Goal: Task Accomplishment & Management: Manage account settings

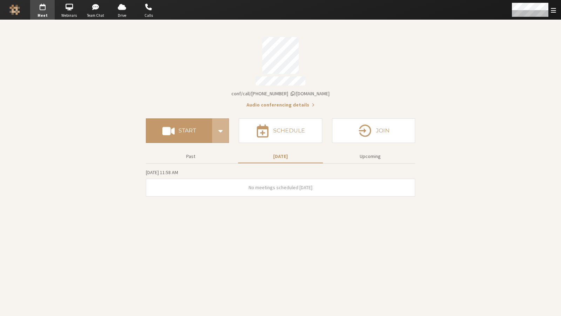
click at [549, 20] on section "Meeting link iotum.callbridge.rocks/conf/call/2961501 Audio conferencing detail…" at bounding box center [280, 168] width 561 height 296
click at [549, 16] on div "Open menu" at bounding box center [533, 10] width 55 height 20
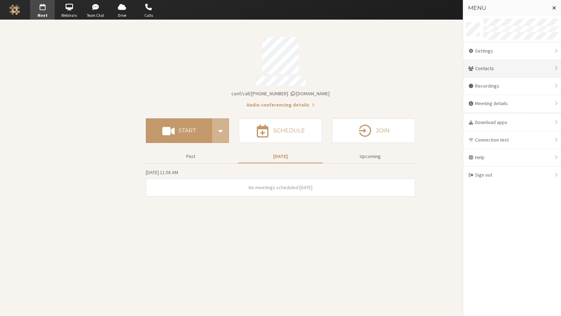
click at [497, 65] on div "Contacts" at bounding box center [512, 69] width 98 height 18
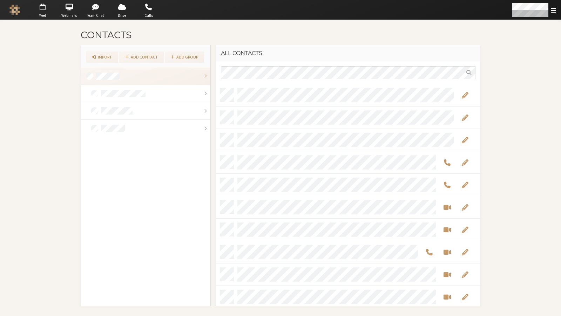
scroll to position [217, 259]
click at [110, 58] on link "Import" at bounding box center [102, 57] width 32 height 11
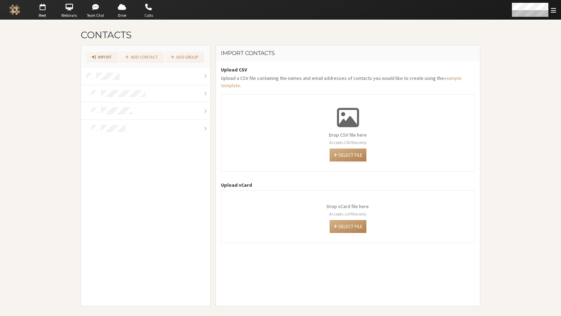
click at [342, 225] on div "Drop vCard file here Accepts .vcf files only Select file" at bounding box center [348, 216] width 254 height 53
type input "C:\fakepath\contacts (1).vcf"
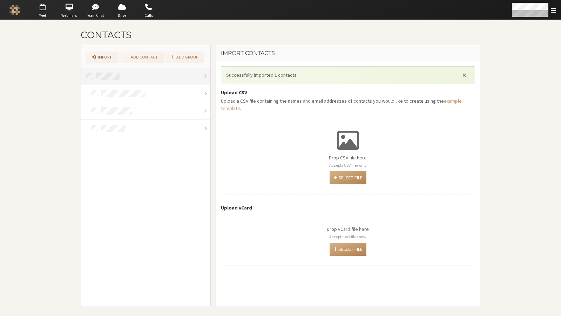
click at [126, 76] on link at bounding box center [145, 77] width 129 height 18
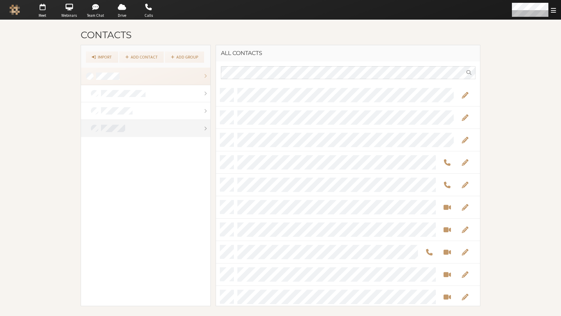
click at [145, 126] on link at bounding box center [145, 128] width 129 height 17
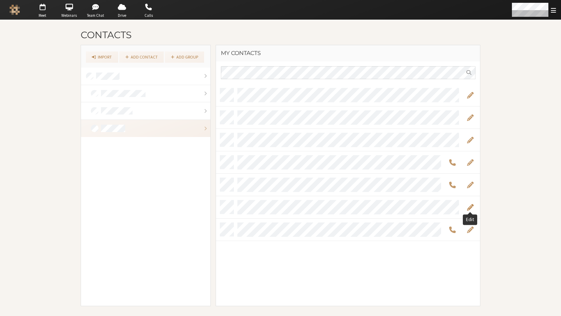
click at [467, 208] on span "Edit" at bounding box center [470, 207] width 7 height 8
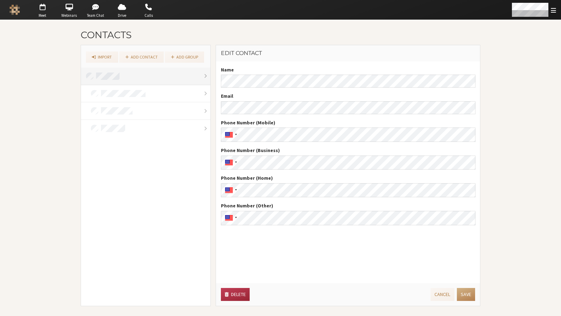
click at [160, 70] on link at bounding box center [145, 77] width 129 height 18
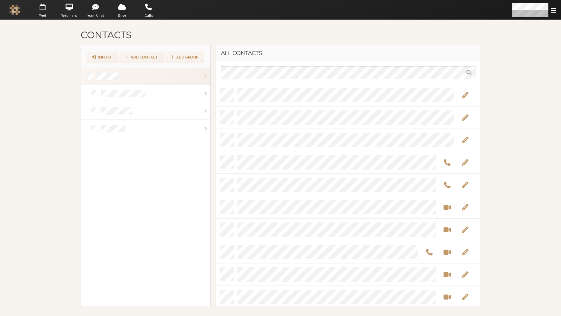
scroll to position [217, 259]
click at [177, 58] on link "Add group" at bounding box center [184, 57] width 39 height 11
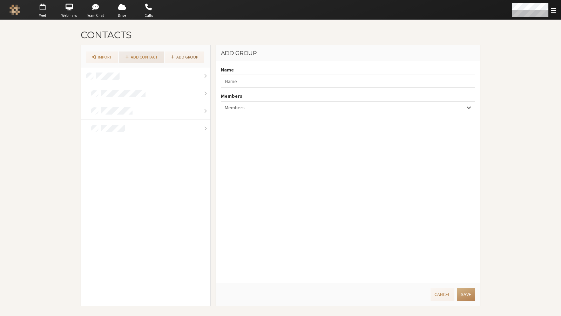
click at [147, 60] on link "Add contact" at bounding box center [141, 57] width 45 height 11
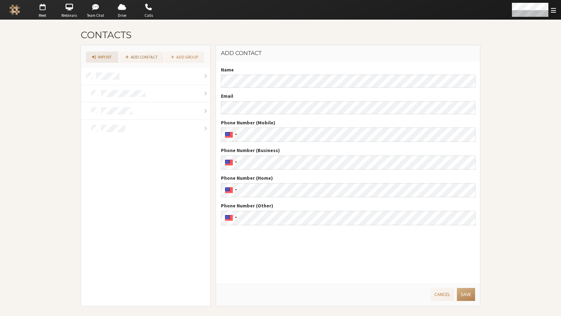
click at [111, 57] on link "Import" at bounding box center [102, 57] width 32 height 11
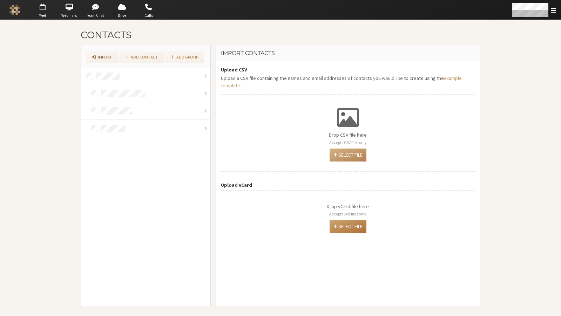
click at [356, 220] on button "Select file" at bounding box center [348, 226] width 37 height 13
type input "C:\fakepath\contacts (1).vcf"
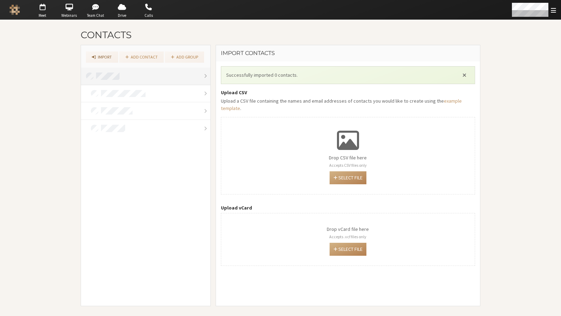
click at [139, 73] on link at bounding box center [145, 77] width 129 height 18
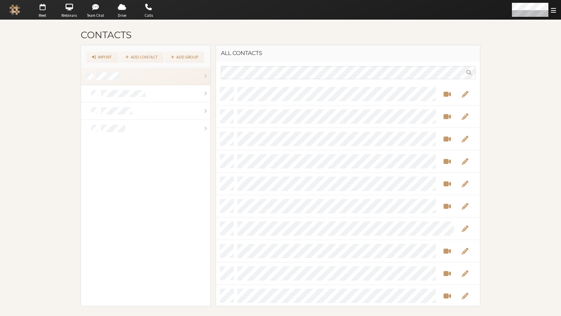
scroll to position [356, 0]
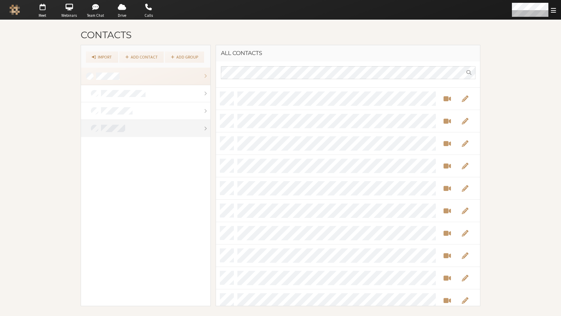
click at [127, 129] on link at bounding box center [145, 128] width 129 height 17
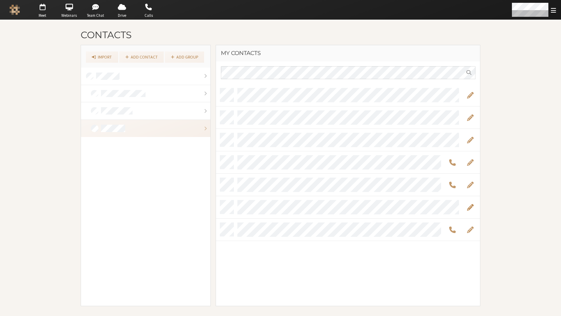
click at [469, 210] on span "Edit" at bounding box center [470, 207] width 7 height 8
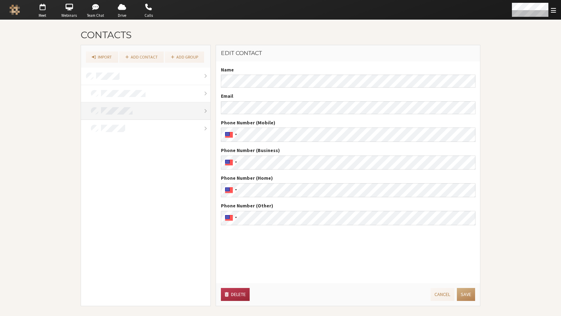
click at [164, 103] on link at bounding box center [145, 111] width 129 height 18
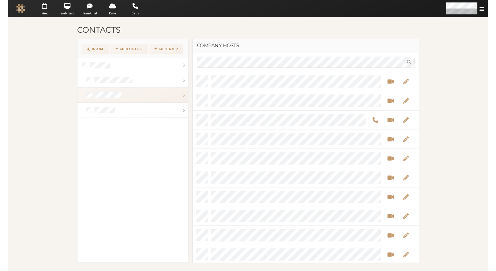
scroll to position [217, 259]
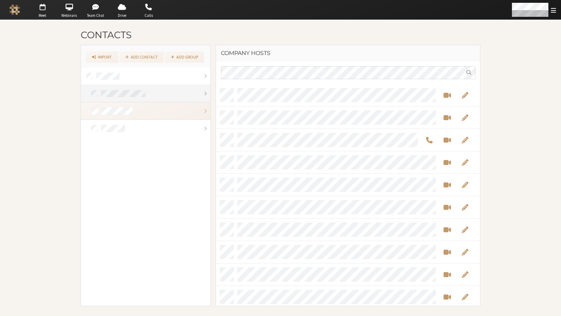
click at [162, 91] on link at bounding box center [145, 94] width 129 height 18
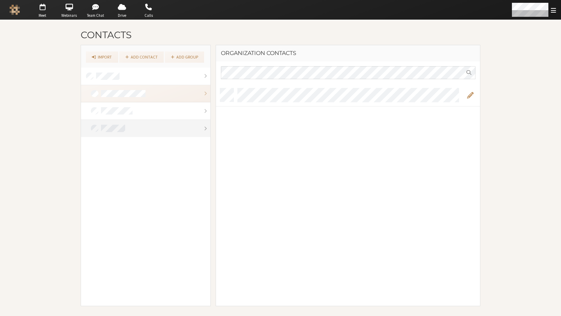
click at [147, 122] on link at bounding box center [145, 128] width 129 height 17
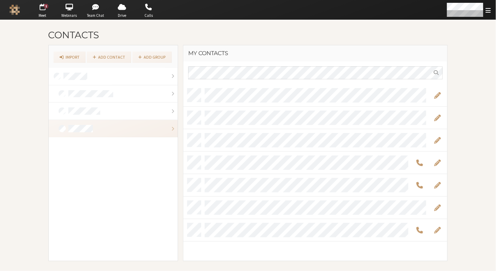
scroll to position [172, 259]
click at [150, 60] on link "Add group" at bounding box center [152, 57] width 39 height 11
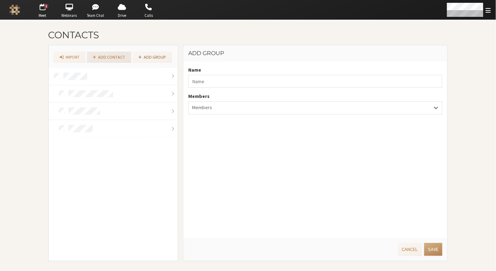
click at [120, 55] on link "Add contact" at bounding box center [109, 57] width 45 height 11
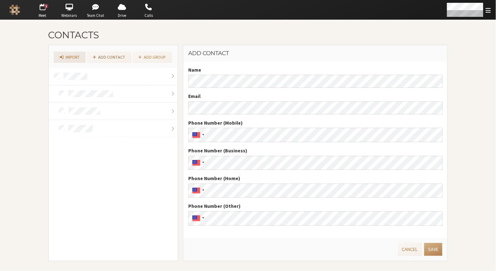
click at [67, 54] on link "Import" at bounding box center [70, 57] width 32 height 11
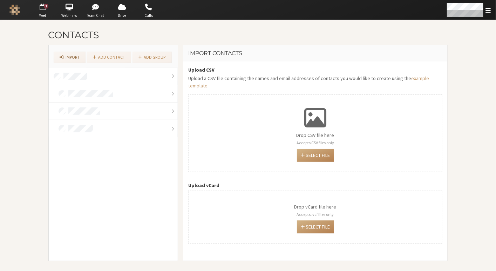
click at [244, 215] on div "Drop vCard file here Accepts .vcf files only Select file" at bounding box center [315, 216] width 254 height 53
type input "C:\fakepath\Elaine Icon.vcf"
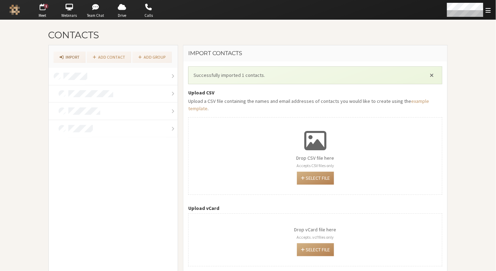
scroll to position [1, 0]
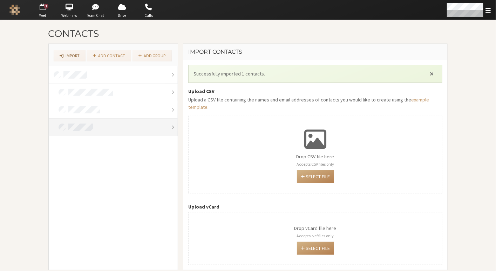
click at [106, 119] on link at bounding box center [113, 127] width 129 height 17
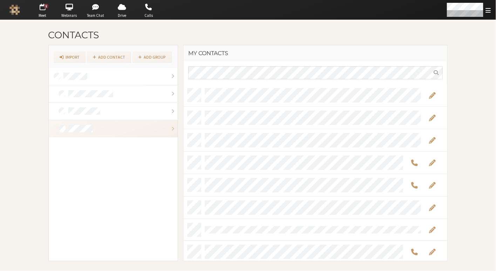
scroll to position [2, 0]
click at [431, 225] on span "Edit" at bounding box center [432, 228] width 7 height 8
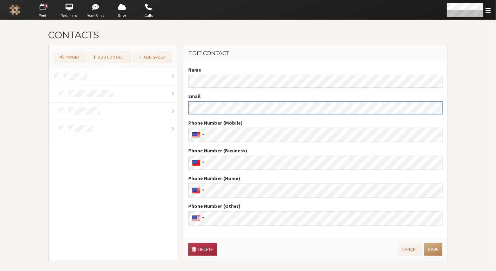
scroll to position [0, 310]
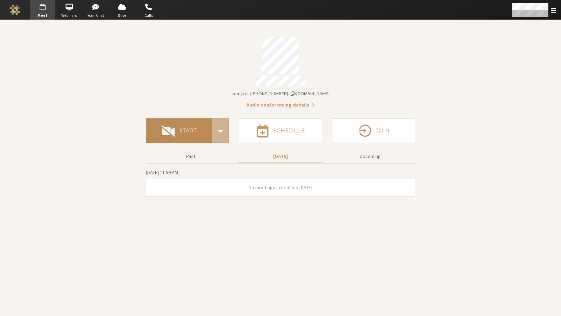
click at [185, 132] on button "Start" at bounding box center [179, 131] width 66 height 25
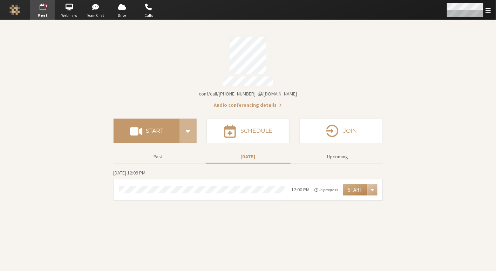
click at [493, 9] on div "Open menu" at bounding box center [468, 10] width 55 height 20
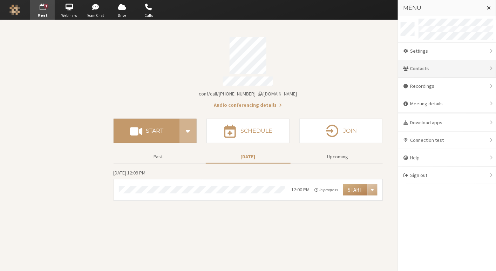
click at [420, 72] on div "Contacts" at bounding box center [447, 69] width 98 height 18
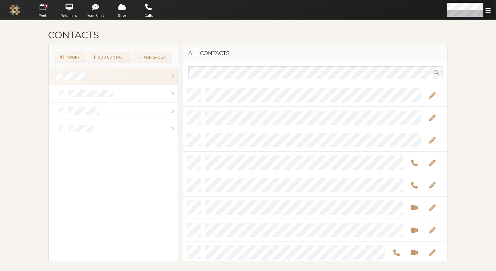
scroll to position [172, 259]
click at [121, 56] on link "Add contact" at bounding box center [109, 57] width 45 height 11
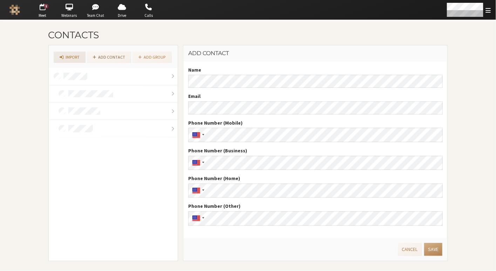
drag, startPoint x: 78, startPoint y: 53, endPoint x: 85, endPoint y: 61, distance: 10.4
click at [78, 53] on link "Import" at bounding box center [70, 57] width 32 height 11
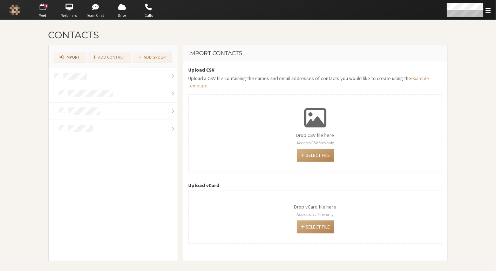
click at [284, 207] on div "Drop vCard file here Accepts .vcf files only Select file" at bounding box center [315, 216] width 254 height 53
type input "C:\fakepath\Elaine Icon v3.vcf"
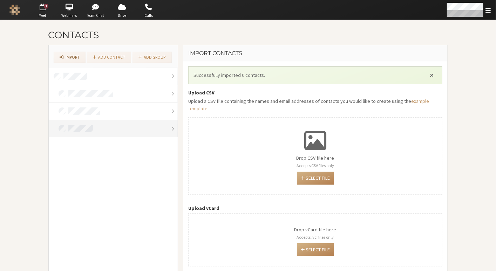
click at [95, 125] on link at bounding box center [113, 128] width 129 height 17
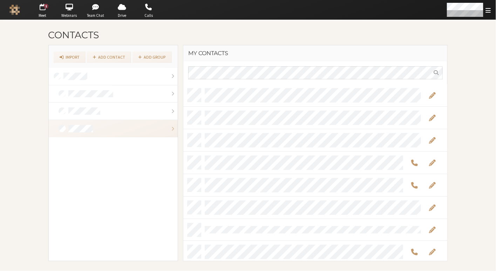
scroll to position [2, 0]
click at [434, 227] on span "Edit" at bounding box center [432, 228] width 7 height 8
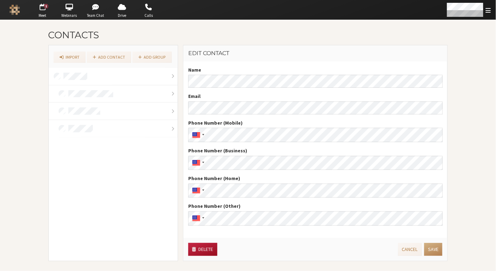
click at [201, 247] on button "Delete" at bounding box center [202, 249] width 29 height 13
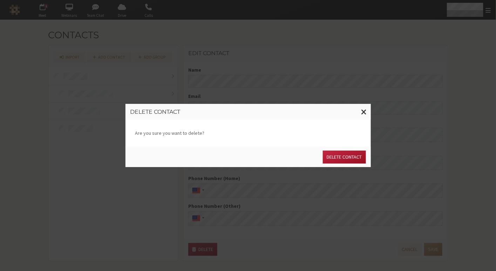
click at [327, 160] on button "Delete contact" at bounding box center [344, 156] width 43 height 13
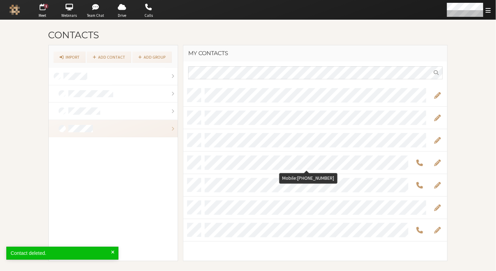
scroll to position [172, 259]
click at [77, 57] on link "Import" at bounding box center [70, 57] width 32 height 11
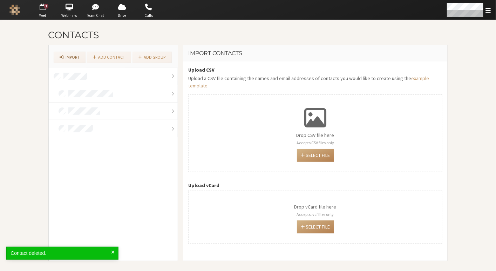
click at [293, 203] on div "Drop vCard file here Accepts .vcf files only Select file" at bounding box center [315, 216] width 254 height 53
type input "C:\fakepath\Elaine Icon v3.vcf"
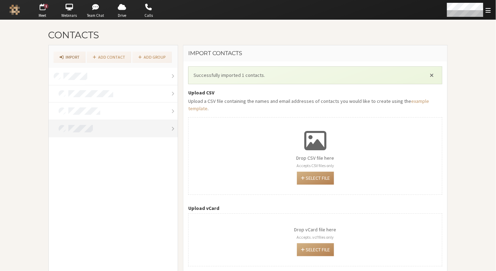
click at [114, 134] on link at bounding box center [113, 128] width 129 height 17
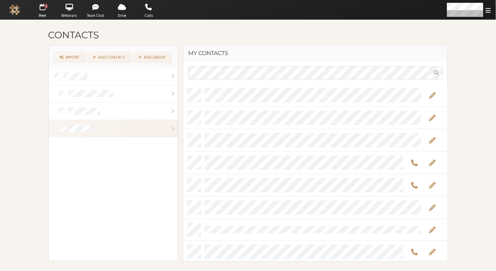
scroll to position [2, 0]
click at [431, 224] on span "Edit" at bounding box center [432, 228] width 7 height 8
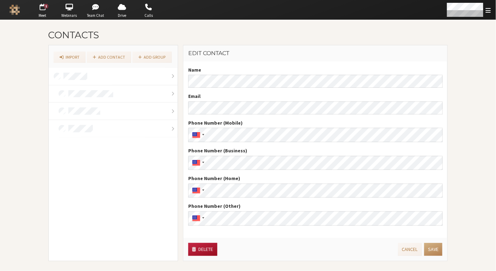
click at [210, 253] on button "Delete" at bounding box center [202, 249] width 29 height 13
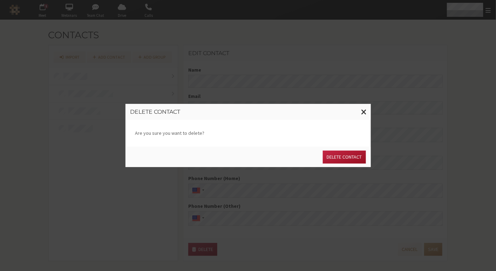
click at [343, 158] on button "Delete contact" at bounding box center [344, 156] width 43 height 13
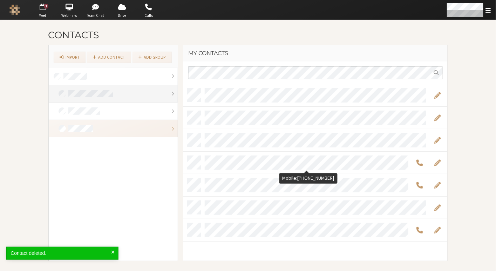
scroll to position [172, 259]
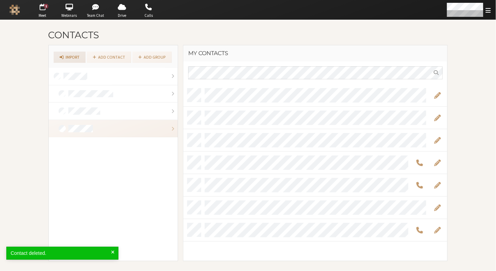
click at [78, 56] on link "Import" at bounding box center [70, 57] width 32 height 11
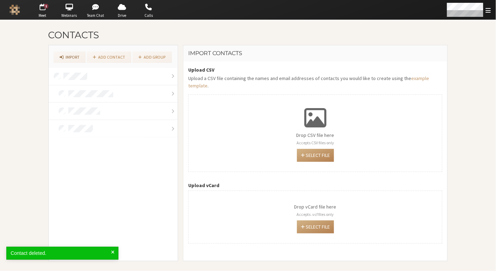
click at [239, 232] on div "Drop vCard file here Accepts .vcf files only Select file" at bounding box center [315, 216] width 254 height 53
type input "C:\fakepath\Elaine Icon v2.vcf"
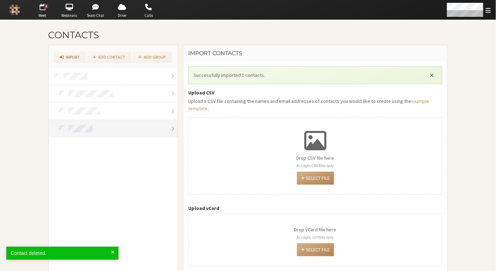
click at [103, 129] on link at bounding box center [113, 128] width 129 height 17
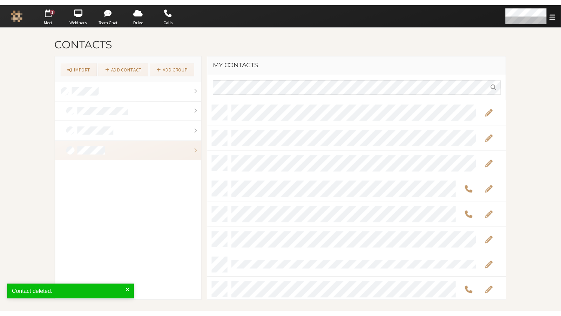
scroll to position [2, 0]
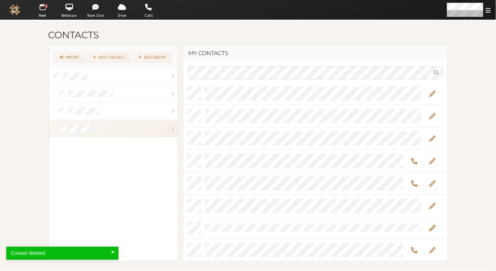
click at [434, 230] on span "Edit" at bounding box center [432, 228] width 7 height 8
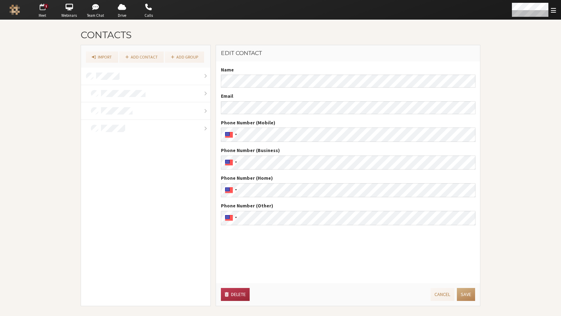
click at [45, 14] on span "Meet" at bounding box center [42, 16] width 25 height 6
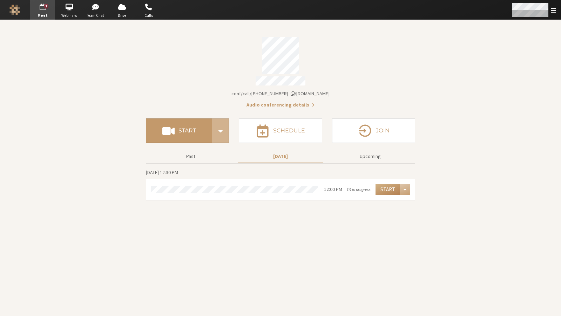
click at [496, 13] on span "Open menu" at bounding box center [553, 10] width 5 height 7
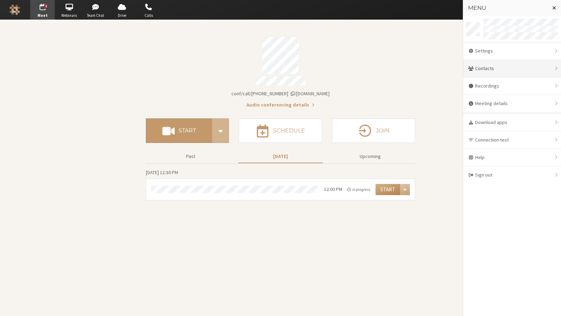
click at [484, 69] on div "Contacts" at bounding box center [512, 69] width 98 height 18
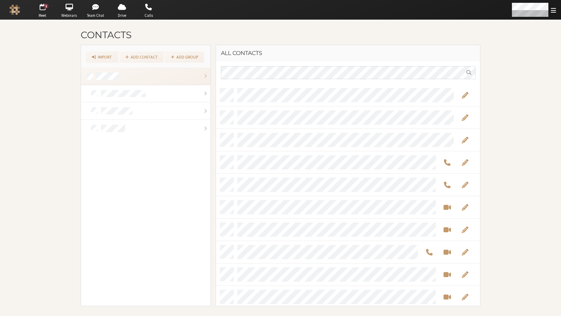
scroll to position [217, 259]
click at [107, 56] on link "Import" at bounding box center [102, 57] width 32 height 11
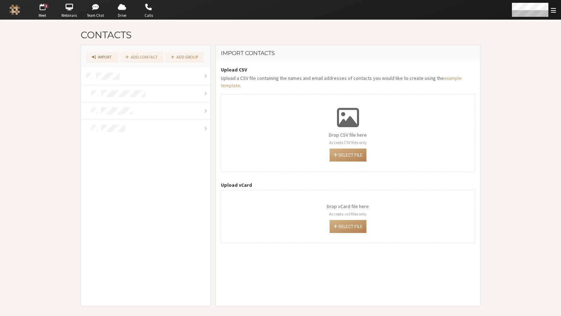
click at [341, 203] on p "Drop vCard file here Accepts .vcf files only" at bounding box center [348, 210] width 42 height 15
type input "C:\fakepath\Elaine Icon v3.vcf"
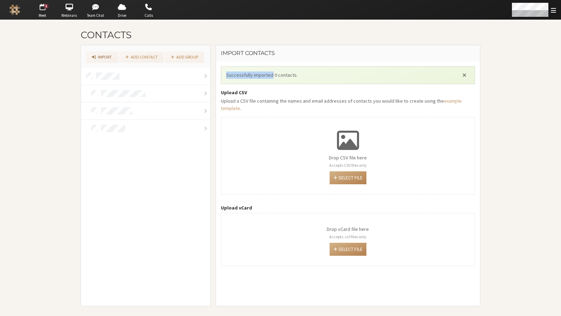
drag, startPoint x: 225, startPoint y: 75, endPoint x: 270, endPoint y: 76, distance: 45.3
click at [270, 76] on div "Successfully imported 0 contacts." at bounding box center [340, 75] width 233 height 7
copy span "Successfully imported"
